Goal: Transaction & Acquisition: Purchase product/service

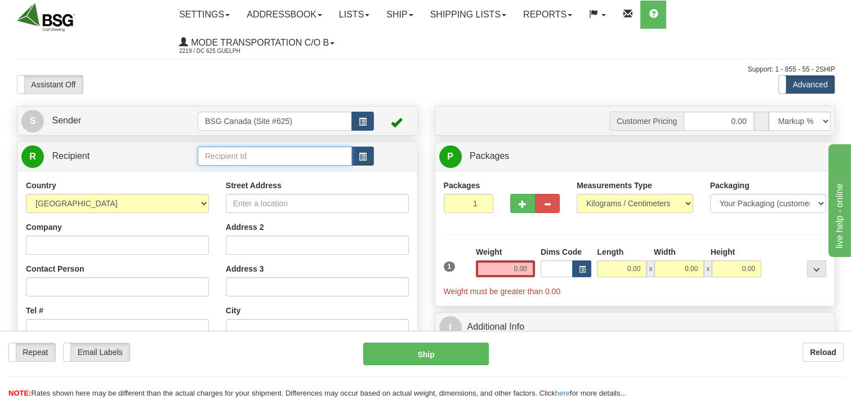
drag, startPoint x: 261, startPoint y: 148, endPoint x: 256, endPoint y: 153, distance: 7.2
click at [261, 149] on input "text" at bounding box center [275, 155] width 154 height 19
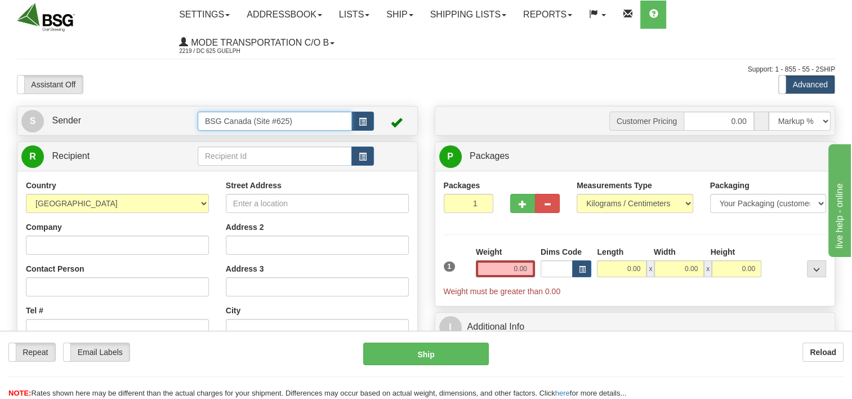
drag, startPoint x: 314, startPoint y: 119, endPoint x: 139, endPoint y: 115, distance: 174.6
click at [147, 118] on tr "S Sender BSG Canada (Site #625)" at bounding box center [217, 120] width 392 height 23
drag, startPoint x: 248, startPoint y: 132, endPoint x: 245, endPoint y: 140, distance: 8.6
click at [248, 132] on li "BSG AIRDRIE - 624" at bounding box center [275, 139] width 154 height 15
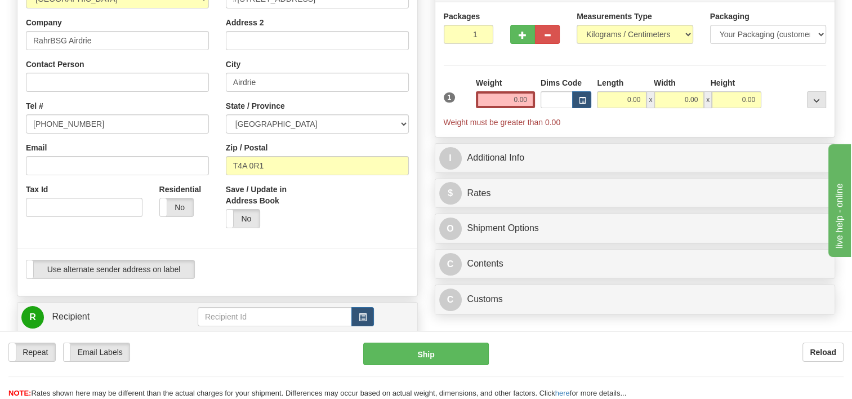
scroll to position [338, 0]
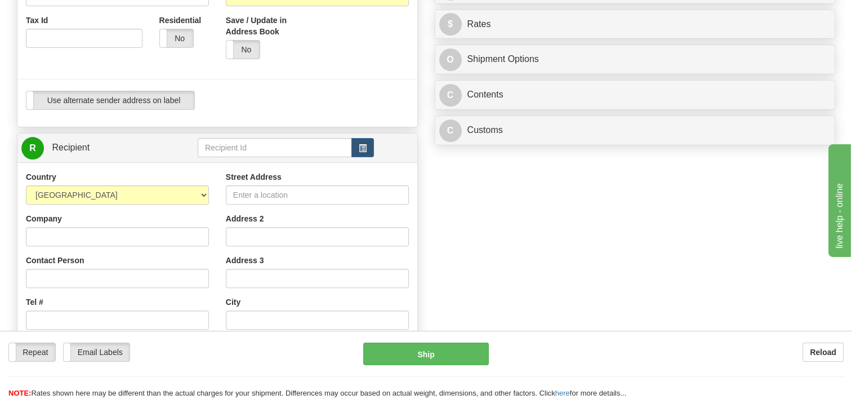
type input "BSG AIRDRIE - 624"
click at [247, 141] on input "text" at bounding box center [275, 147] width 154 height 19
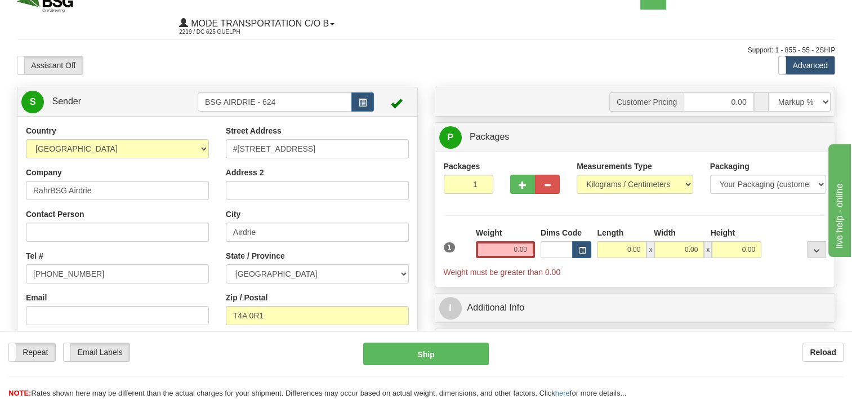
scroll to position [0, 0]
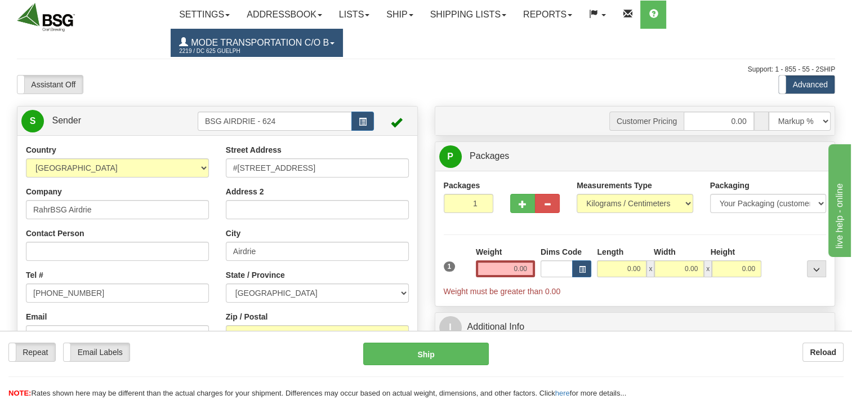
type input "sunny"
drag, startPoint x: 216, startPoint y: 54, endPoint x: 229, endPoint y: 75, distance: 24.7
click at [216, 54] on span "2219 / DC 625 Guelph" at bounding box center [221, 51] width 84 height 11
click at [226, 46] on span "2219 / DC 625 Guelph" at bounding box center [221, 51] width 84 height 11
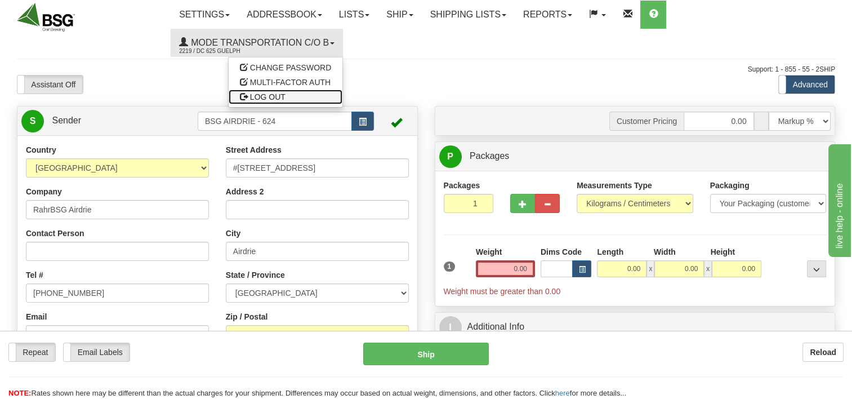
click at [250, 97] on span "LOG OUT" at bounding box center [267, 96] width 35 height 9
